Goal: Information Seeking & Learning: Learn about a topic

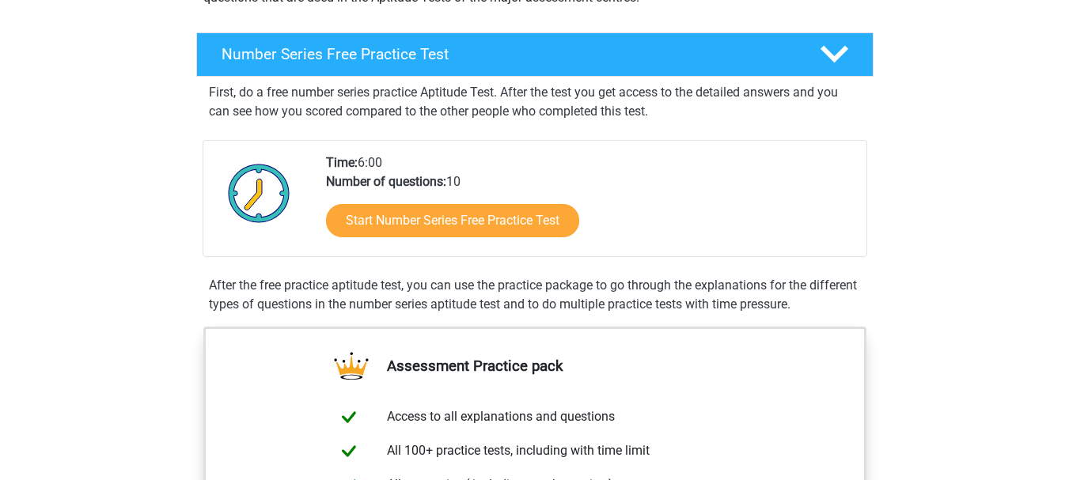
scroll to position [237, 0]
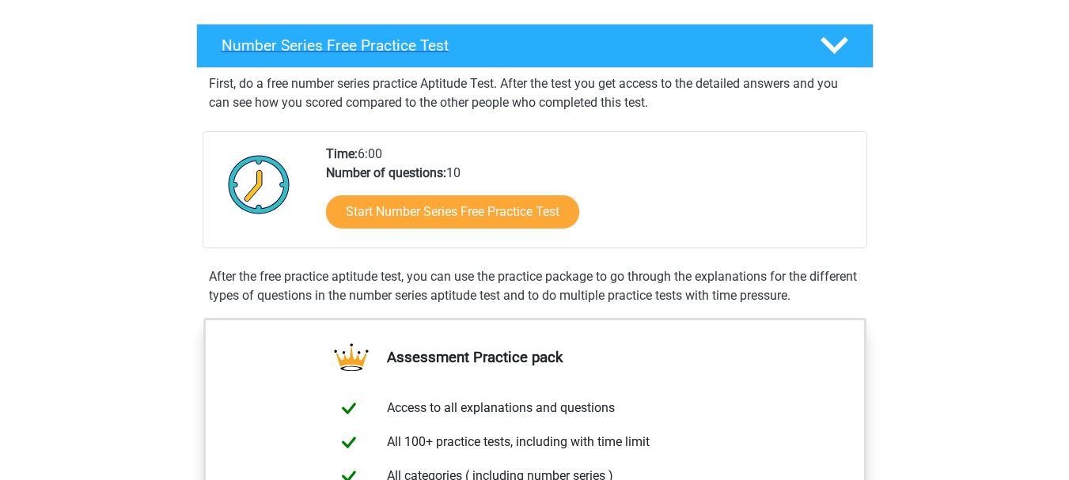
click at [394, 47] on h4 "Number Series Free Practice Test" at bounding box center [507, 45] width 573 height 18
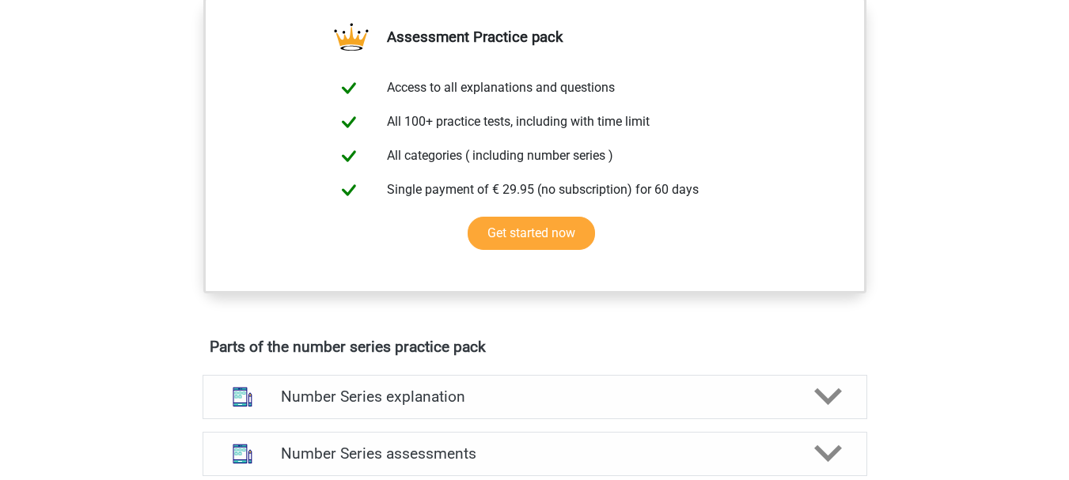
scroll to position [475, 0]
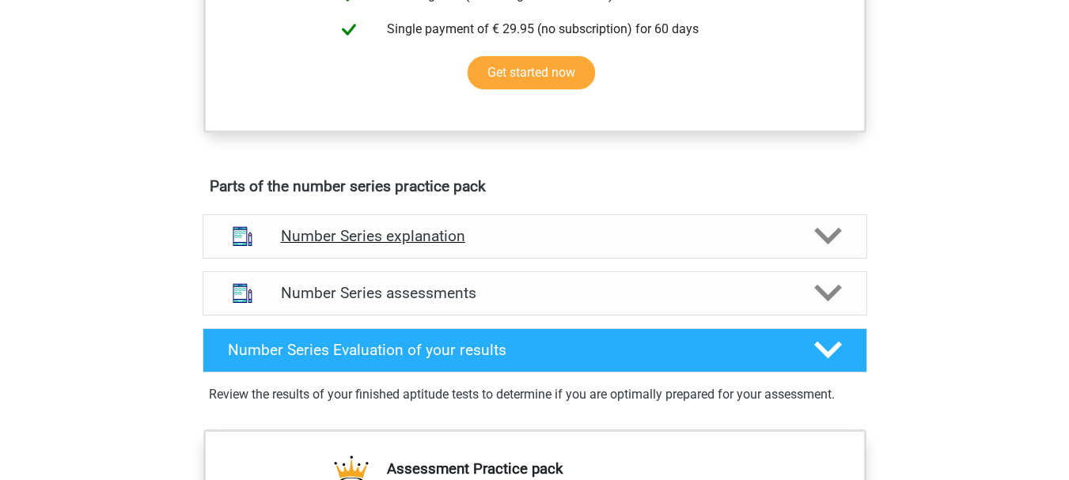
click at [388, 237] on h4 "Number Series explanation" at bounding box center [535, 236] width 508 height 18
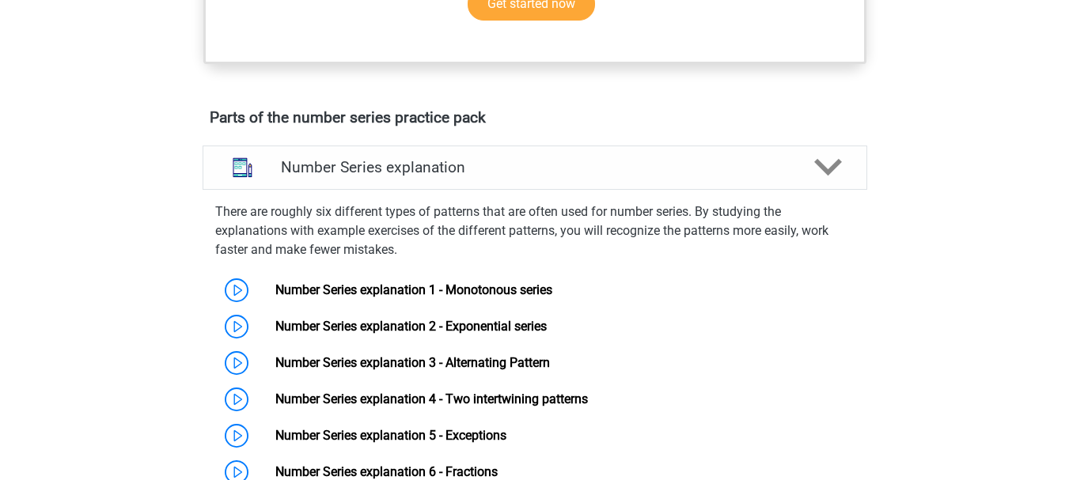
scroll to position [712, 0]
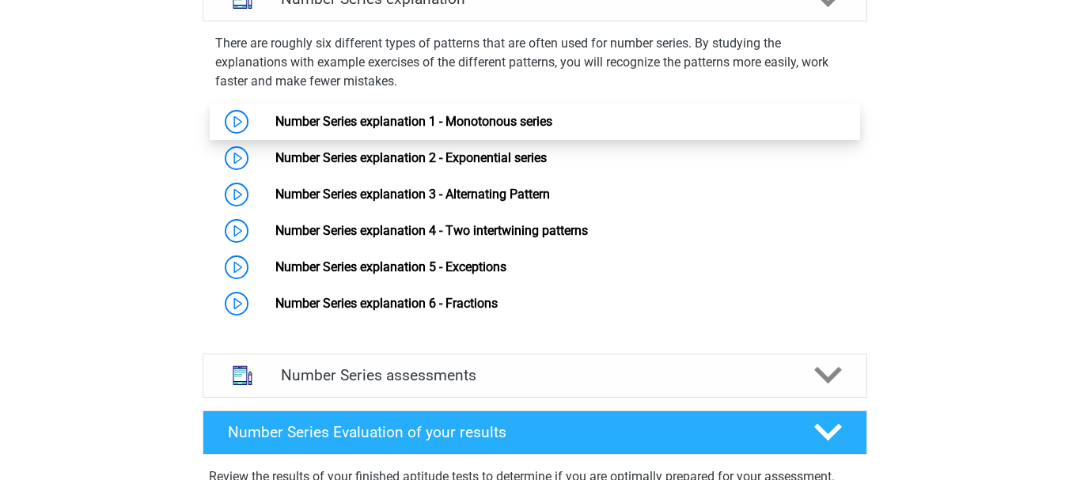
click at [347, 119] on link "Number Series explanation 1 - Monotonous series" at bounding box center [413, 121] width 277 height 15
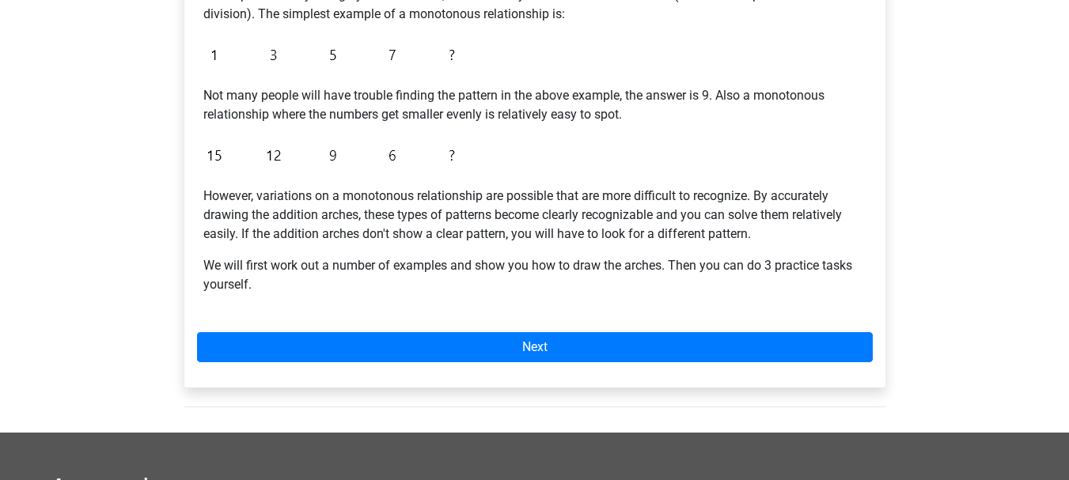
scroll to position [396, 0]
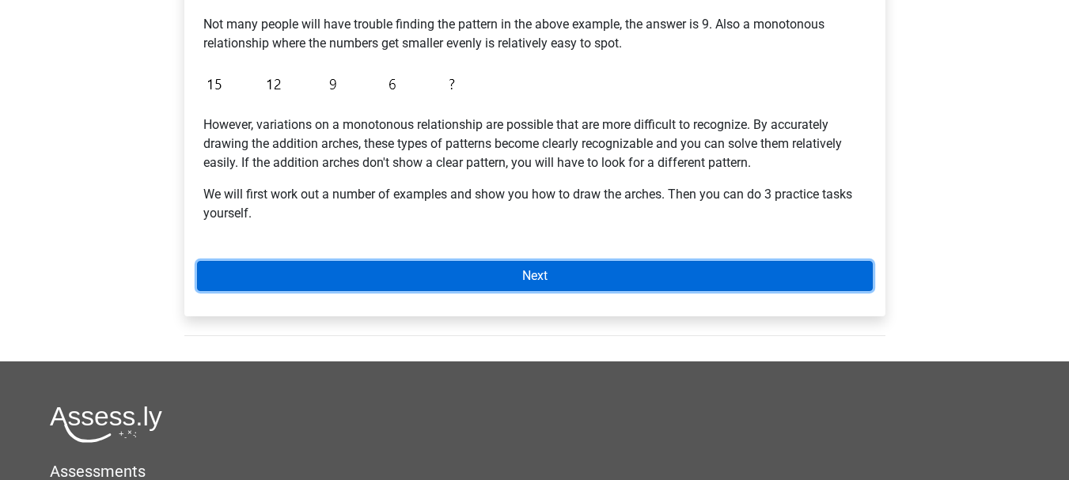
click at [547, 280] on link "Next" at bounding box center [535, 276] width 676 height 30
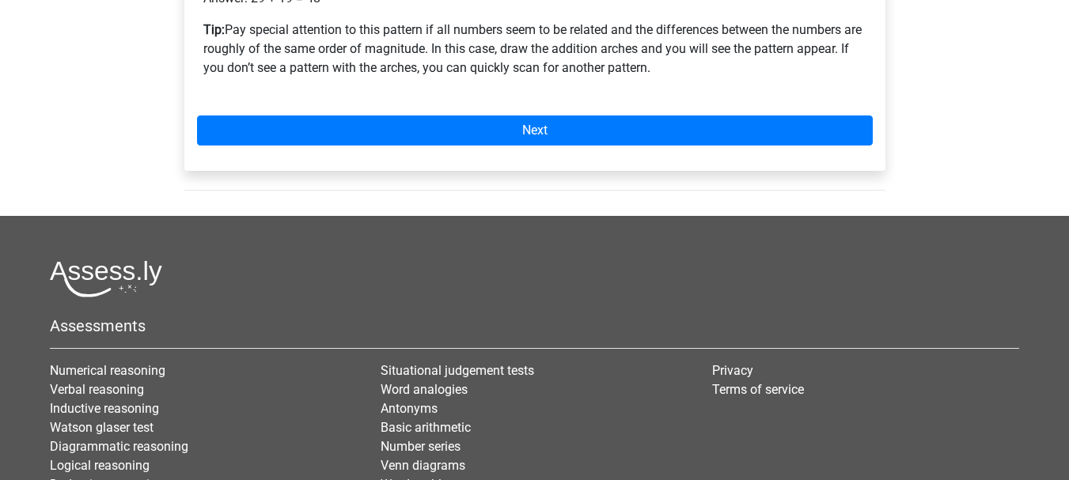
scroll to position [619, 0]
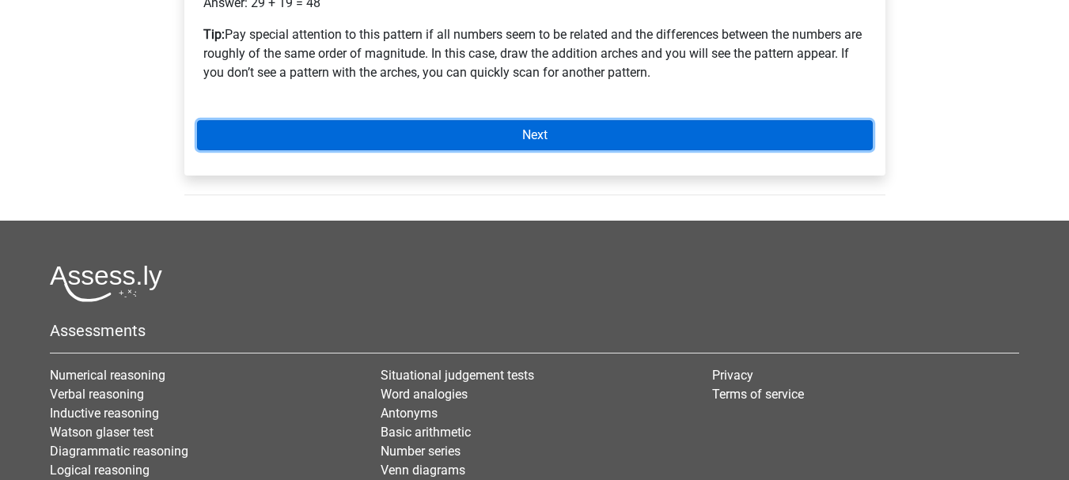
click at [530, 131] on link "Next" at bounding box center [535, 135] width 676 height 30
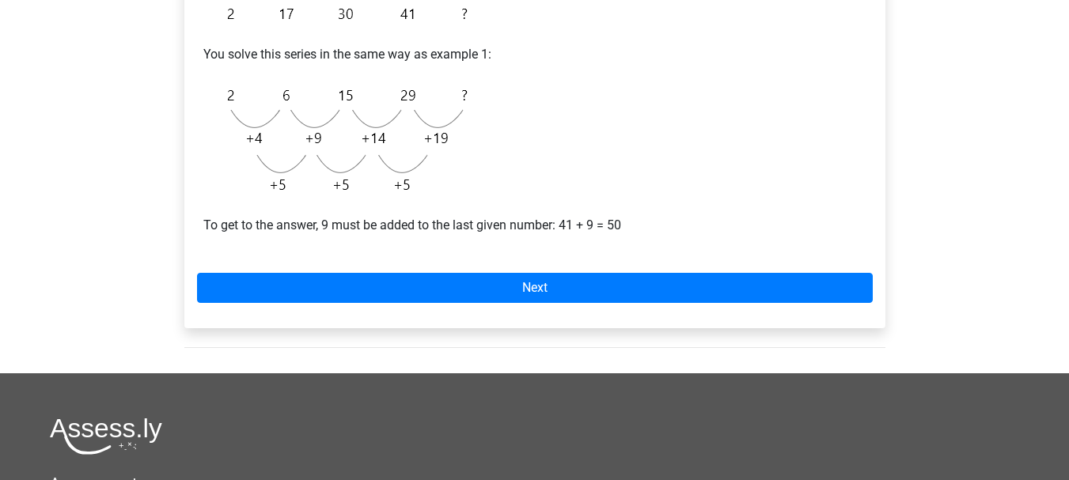
scroll to position [316, 0]
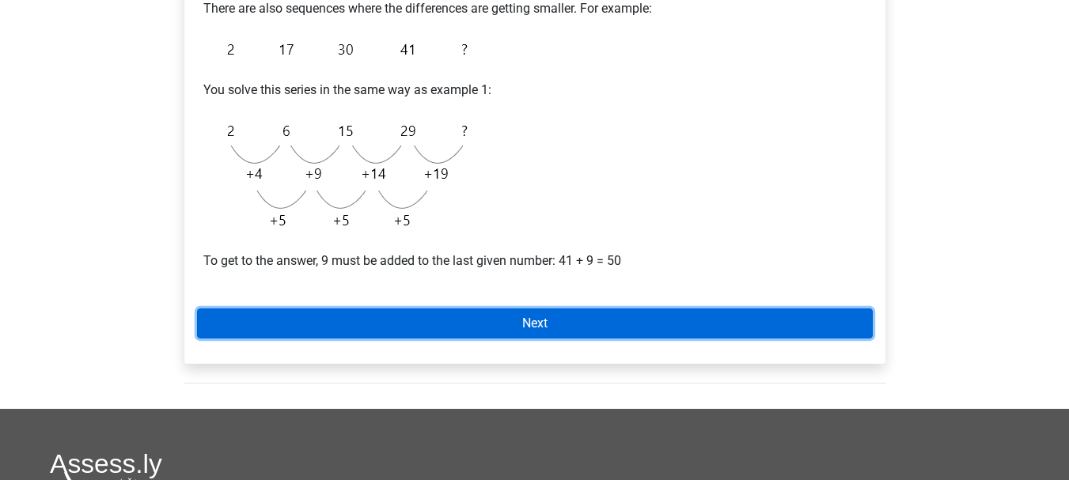
click at [531, 323] on link "Next" at bounding box center [535, 323] width 676 height 30
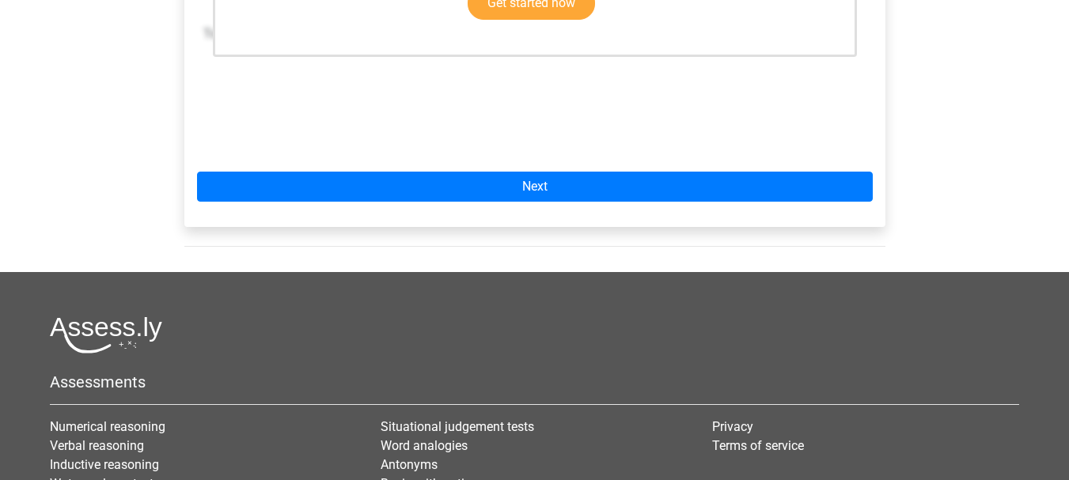
scroll to position [554, 0]
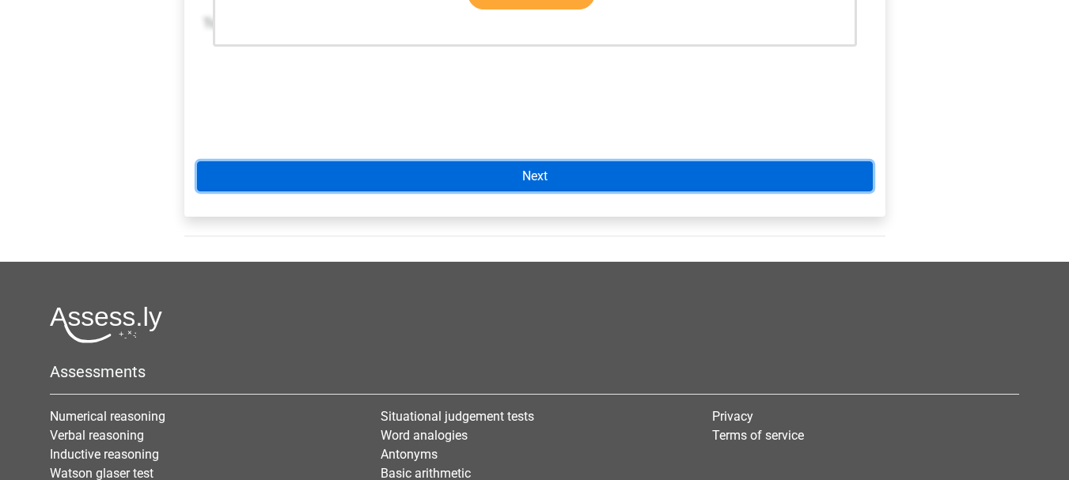
click at [536, 179] on link "Next" at bounding box center [535, 176] width 676 height 30
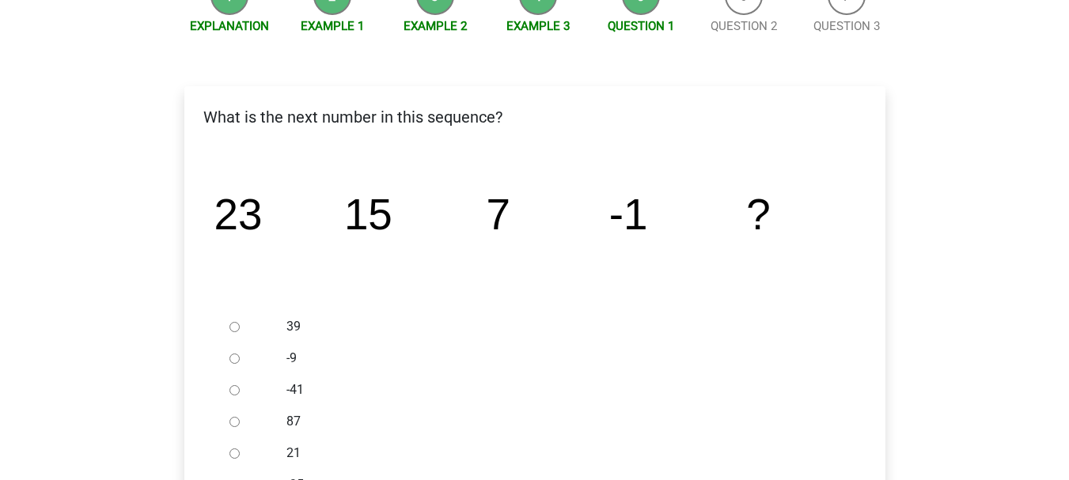
scroll to position [316, 0]
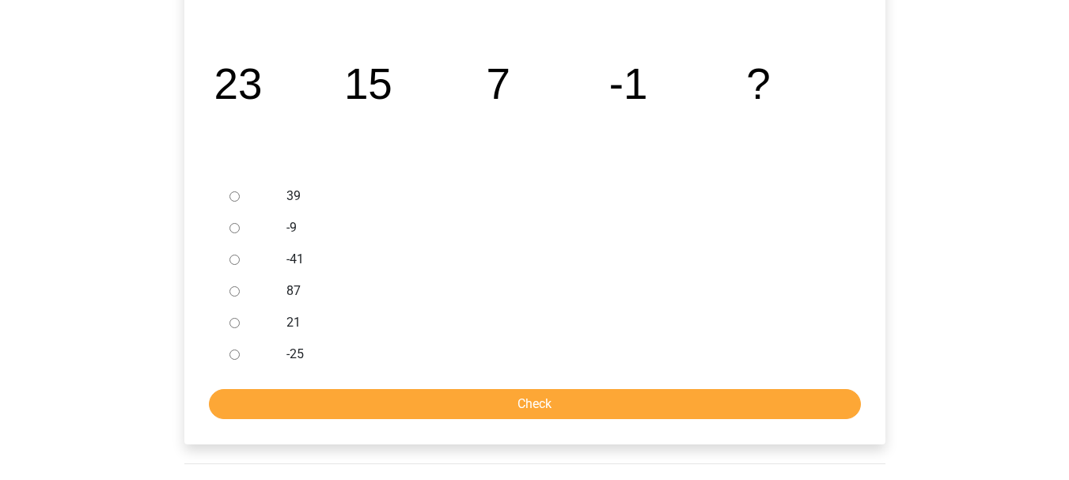
click at [233, 229] on input "-9" at bounding box center [234, 228] width 10 height 10
radio input "true"
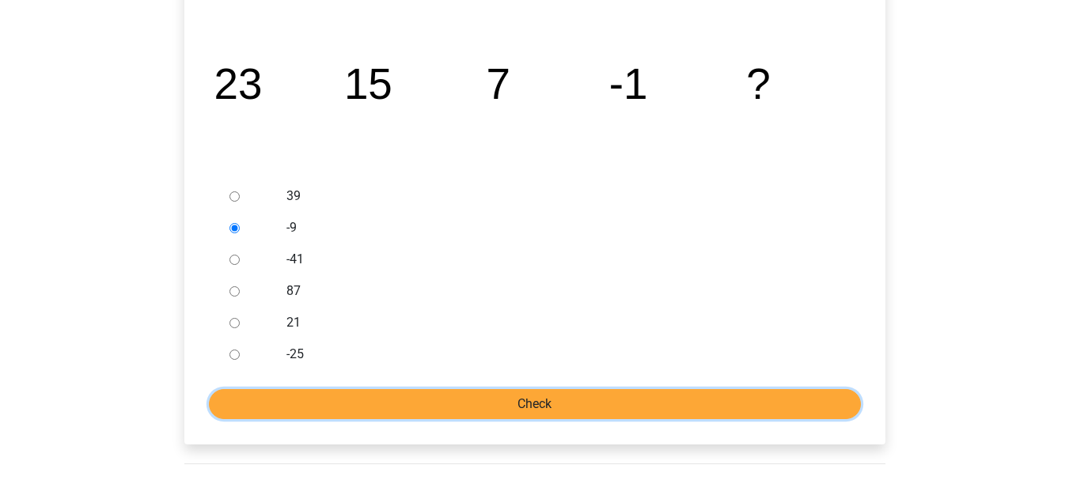
click at [578, 407] on input "Check" at bounding box center [535, 404] width 652 height 30
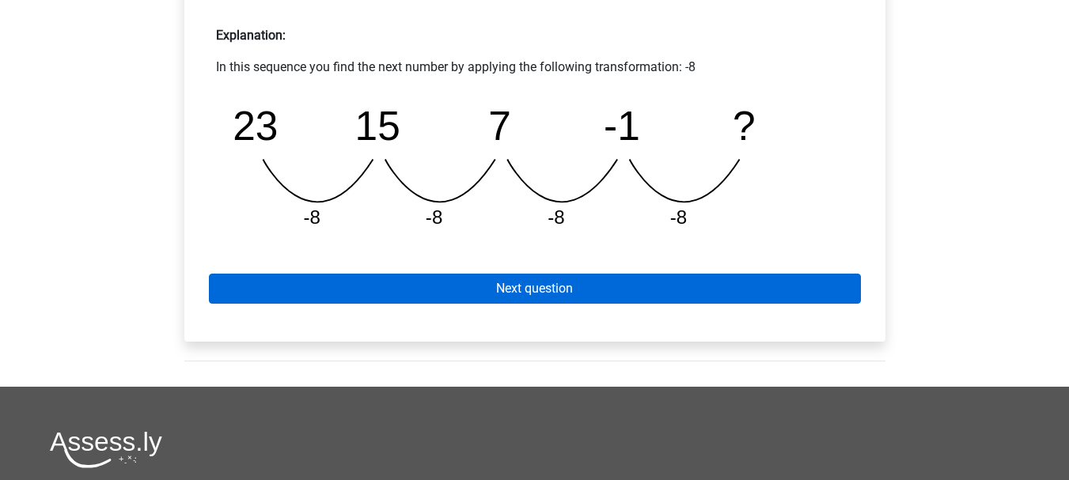
scroll to position [712, 0]
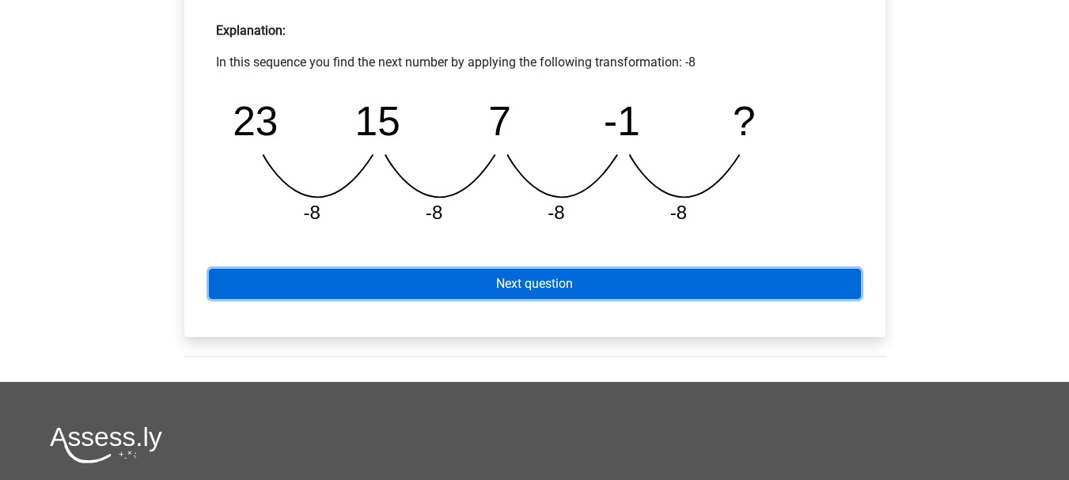
click at [609, 284] on link "Next question" at bounding box center [535, 284] width 652 height 30
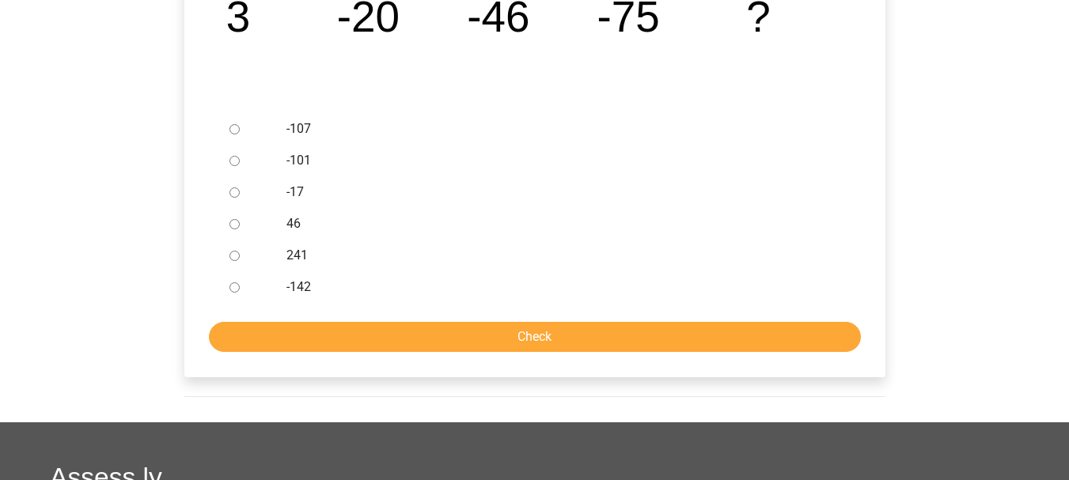
scroll to position [316, 0]
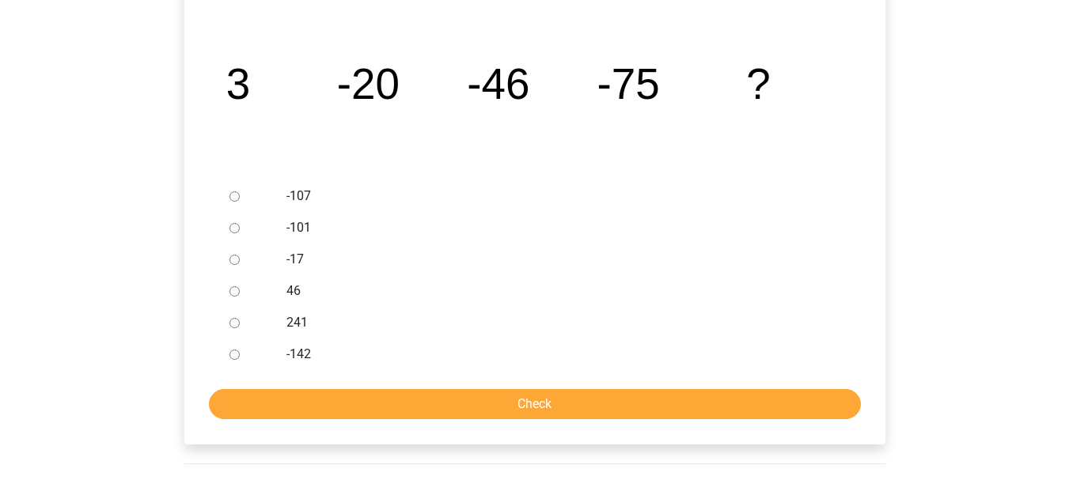
click at [233, 353] on input "-142" at bounding box center [234, 355] width 10 height 10
radio input "true"
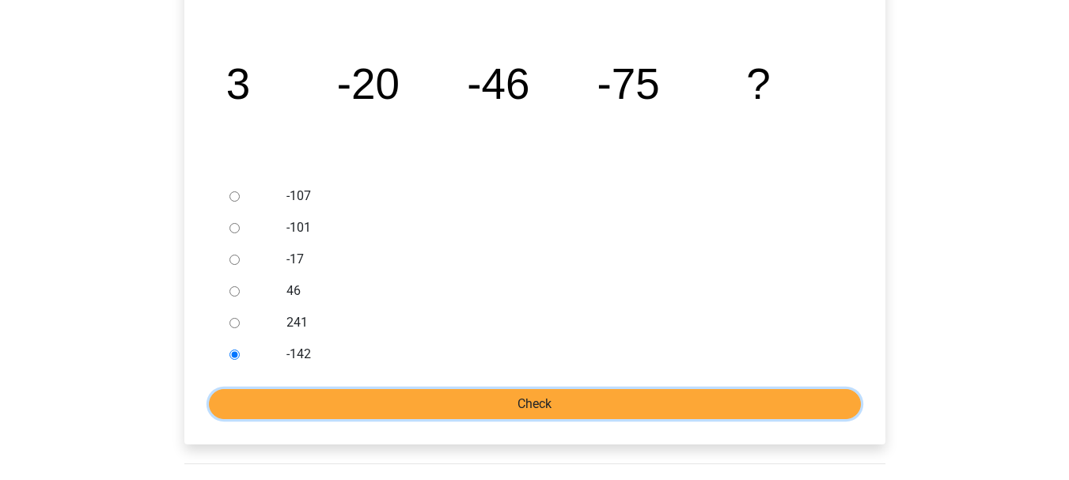
click at [530, 401] on input "Check" at bounding box center [535, 404] width 652 height 30
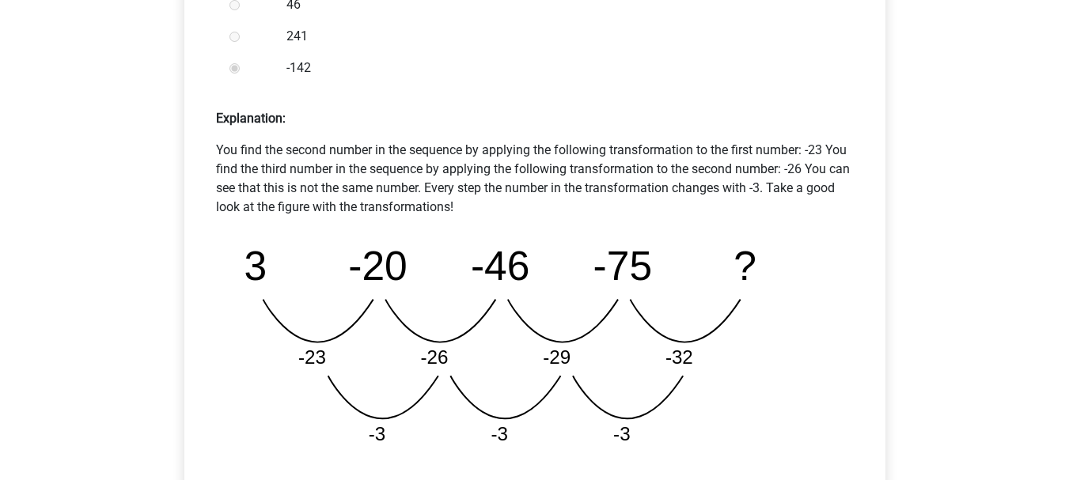
scroll to position [791, 0]
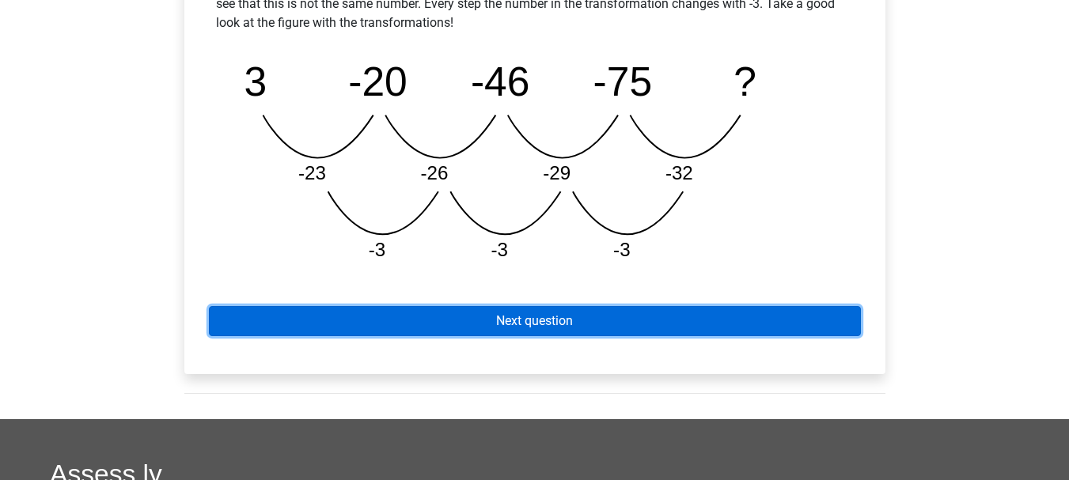
click at [638, 320] on link "Next question" at bounding box center [535, 321] width 652 height 30
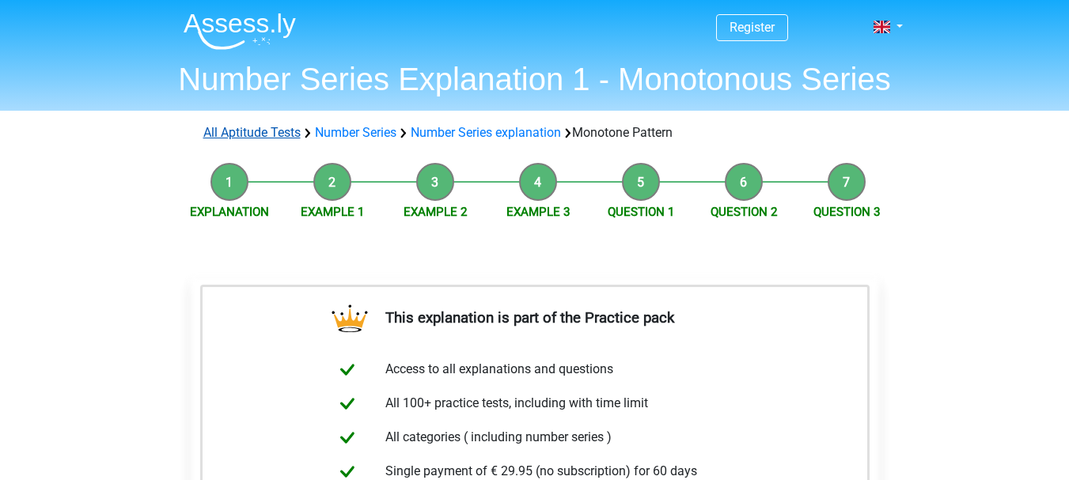
click at [278, 137] on link "All Aptitude Tests" at bounding box center [251, 132] width 97 height 15
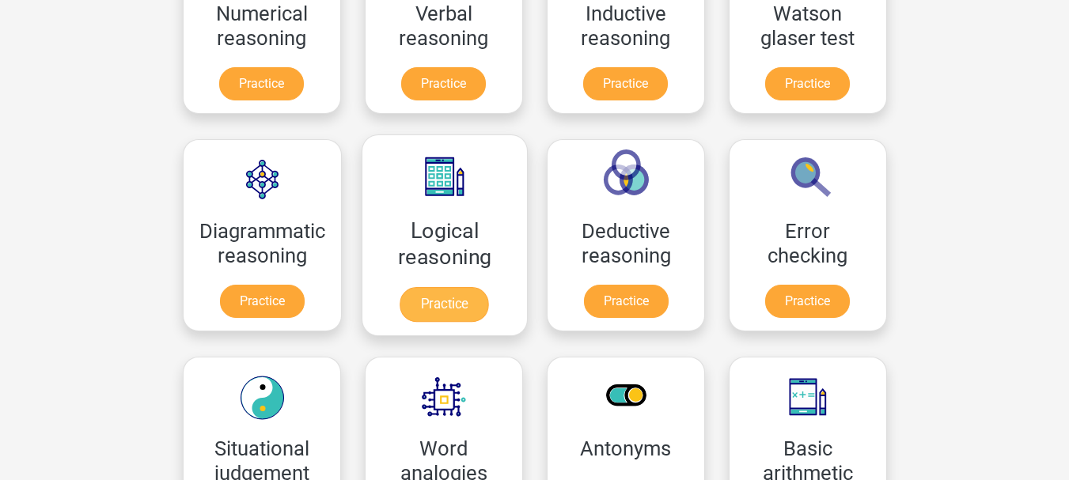
scroll to position [252, 0]
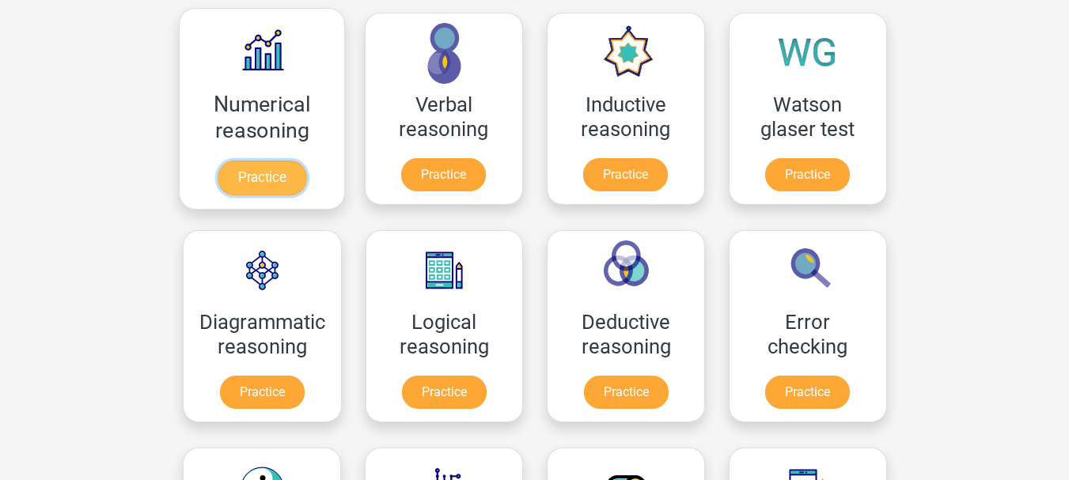
click at [265, 179] on link "Practice" at bounding box center [261, 178] width 89 height 35
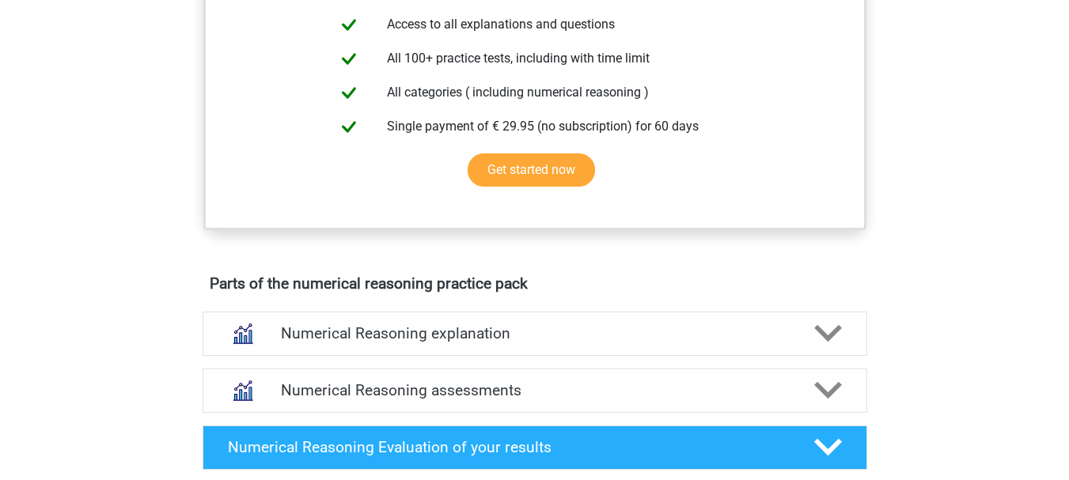
scroll to position [633, 0]
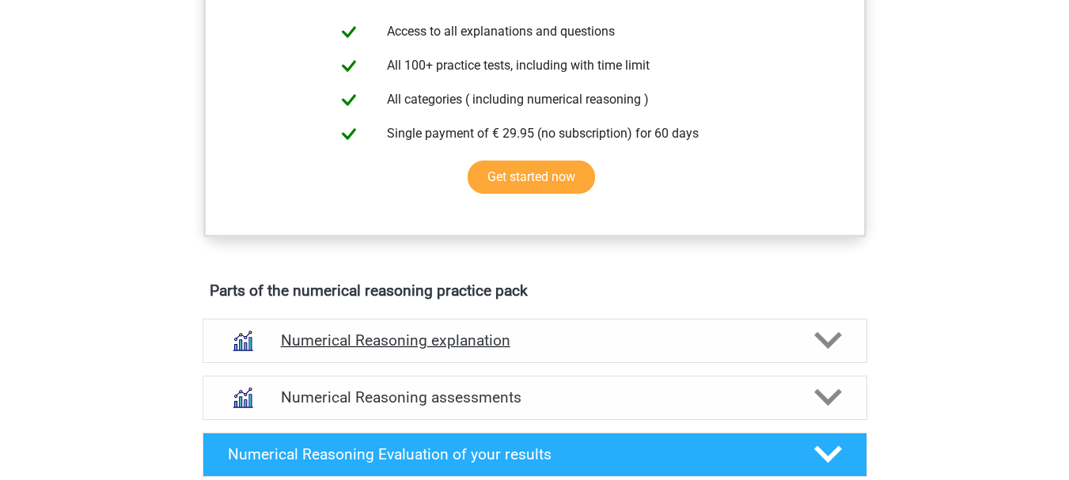
click at [373, 350] on h4 "Numerical Reasoning explanation" at bounding box center [535, 340] width 508 height 18
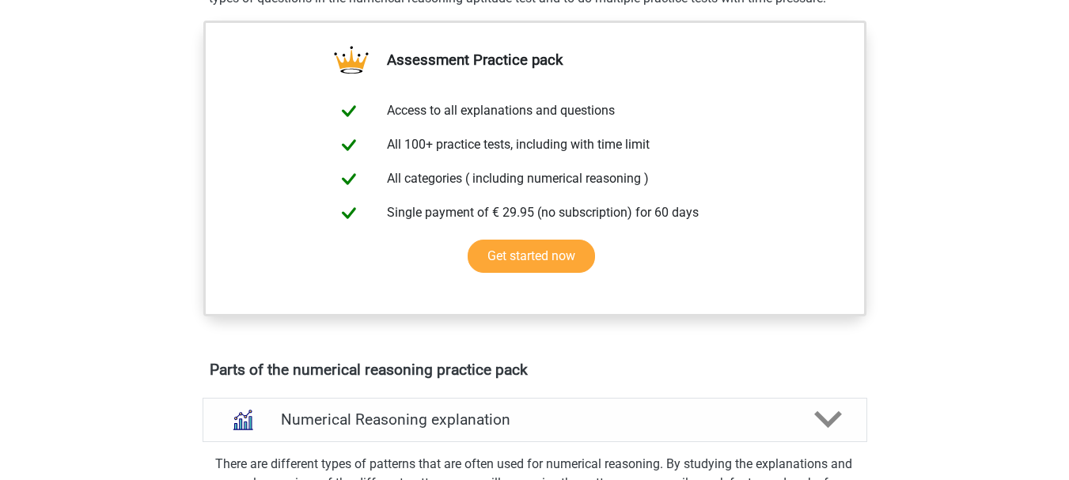
scroll to position [237, 0]
